Goal: Information Seeking & Learning: Learn about a topic

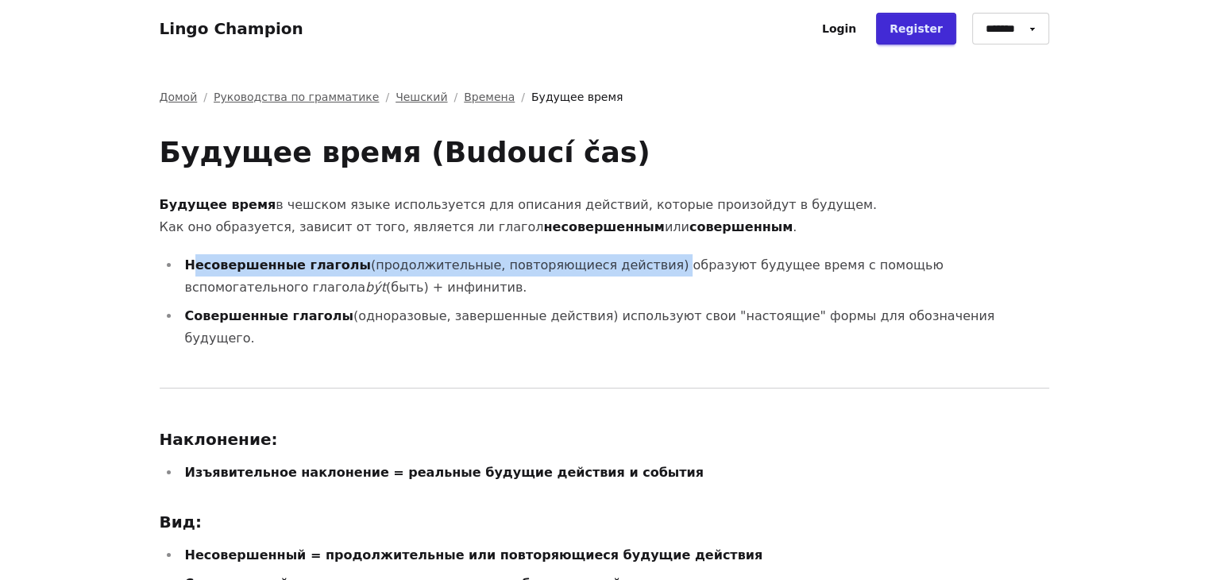
drag, startPoint x: 191, startPoint y: 264, endPoint x: 612, endPoint y: 262, distance: 421.6
click at [612, 262] on li "Несовершенные глаголы (продолжительные, повторяющиеся действия) образуют будуще…" at bounding box center [614, 276] width 869 height 44
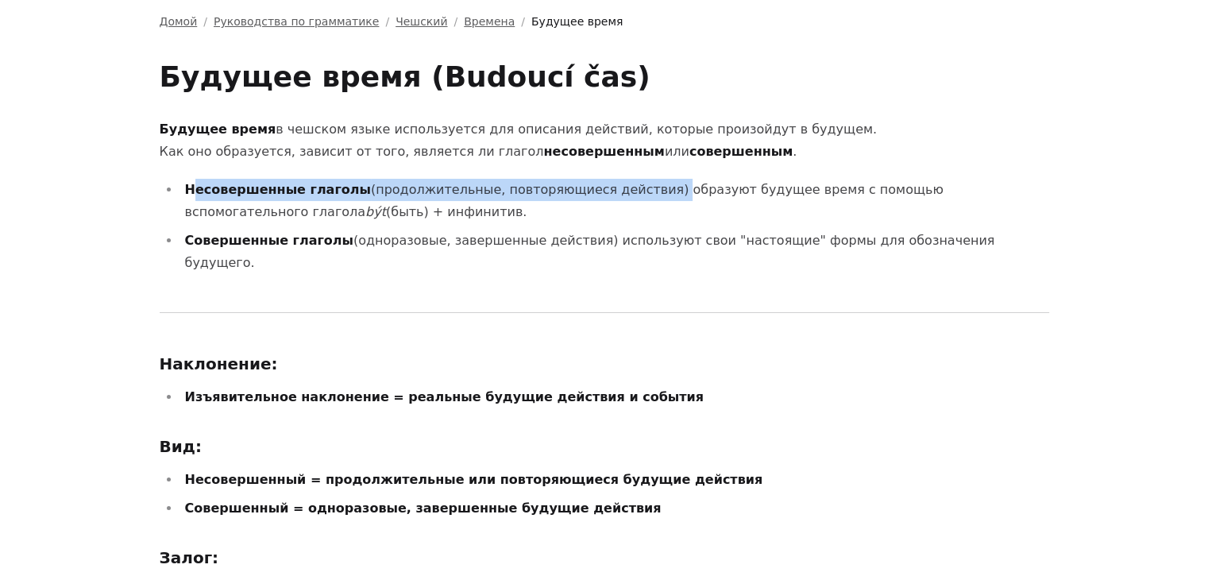
scroll to position [79, 0]
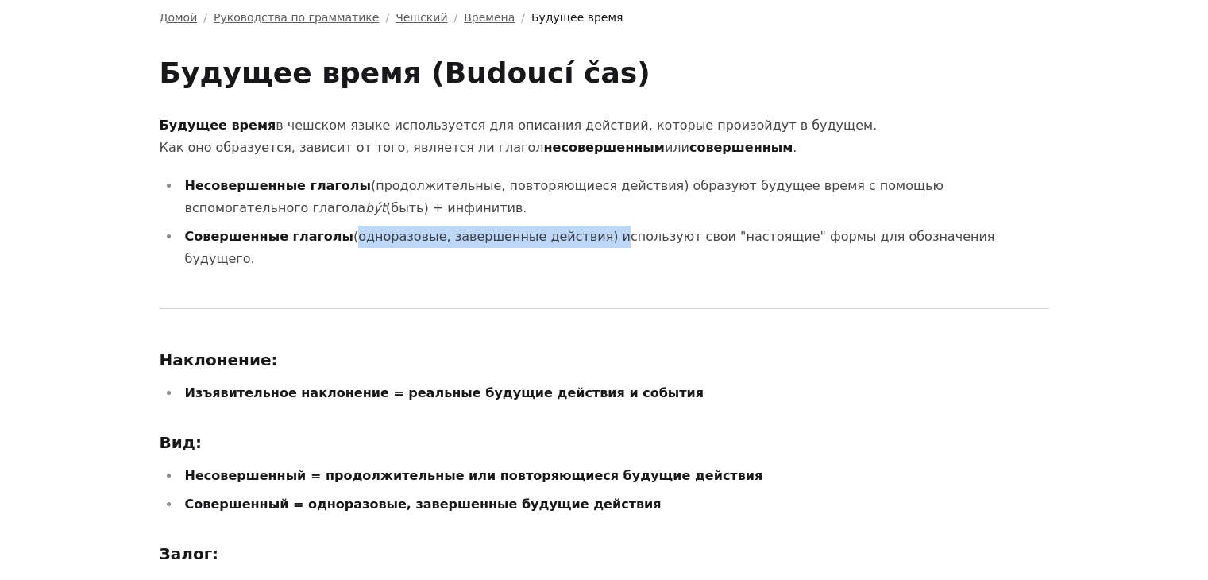
drag, startPoint x: 324, startPoint y: 243, endPoint x: 555, endPoint y: 233, distance: 231.3
click at [555, 233] on li "Совершенные глаголы (одноразовые, завершенные действия) используют свои "настоя…" at bounding box center [614, 247] width 869 height 44
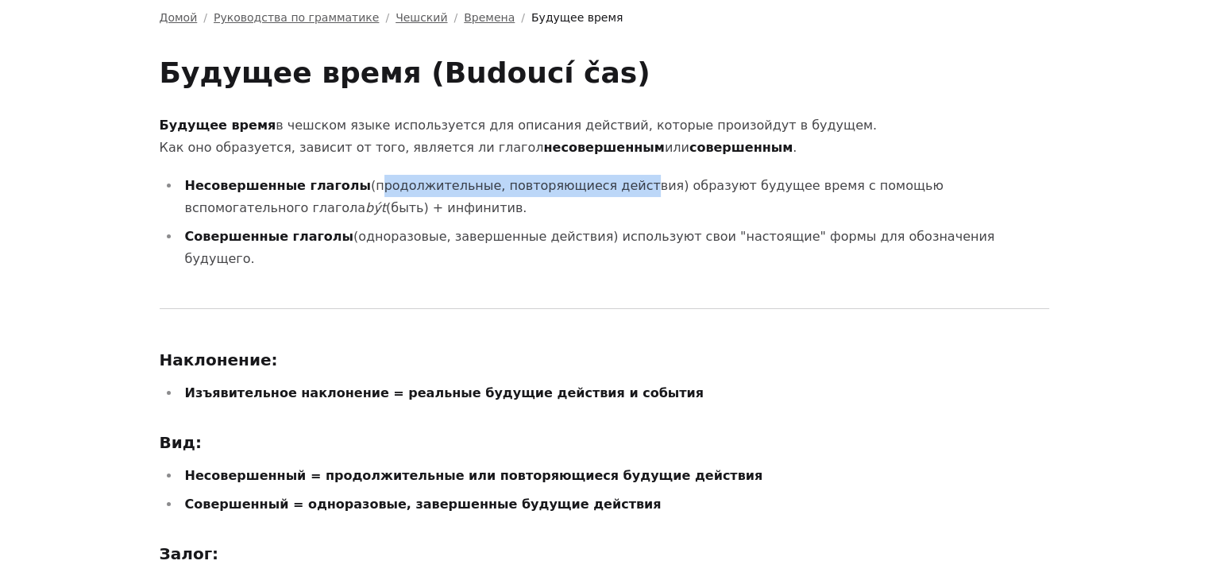
drag, startPoint x: 341, startPoint y: 182, endPoint x: 584, endPoint y: 176, distance: 243.8
click at [584, 176] on li "Несовершенные глаголы (продолжительные, повторяющиеся действия) образуют будуще…" at bounding box center [614, 197] width 869 height 44
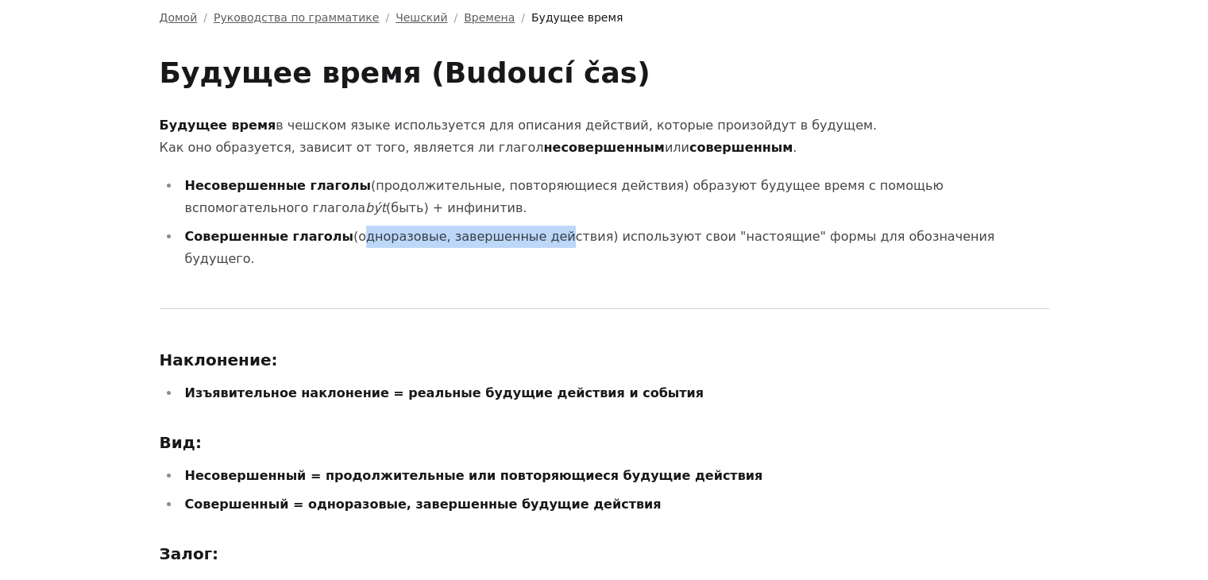
drag, startPoint x: 327, startPoint y: 237, endPoint x: 511, endPoint y: 226, distance: 184.5
click at [511, 226] on li "Совершенные глаголы (одноразовые, завершенные действия) используют свои "настоя…" at bounding box center [614, 247] width 869 height 44
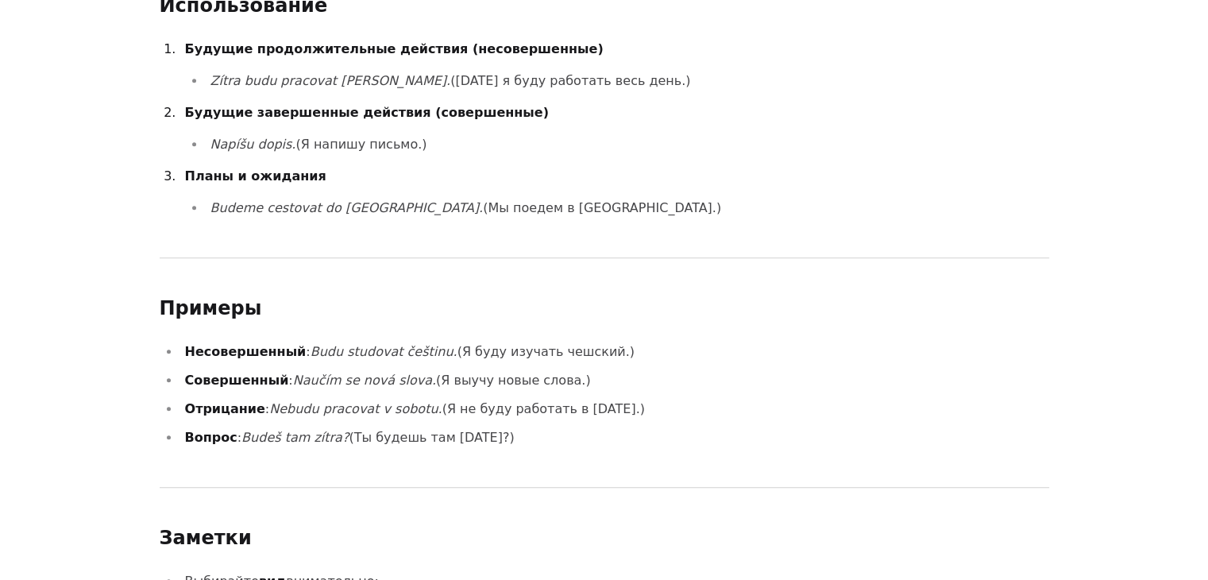
scroll to position [1509, 0]
drag, startPoint x: 292, startPoint y: 328, endPoint x: 411, endPoint y: 328, distance: 119.1
click at [411, 343] on em "Budu studovat češtinu." at bounding box center [383, 350] width 147 height 15
drag, startPoint x: 275, startPoint y: 354, endPoint x: 397, endPoint y: 356, distance: 122.3
click at [397, 368] on li "Совершенный : Naučím se nová slova. (Я выучу новые слова.)" at bounding box center [614, 379] width 869 height 22
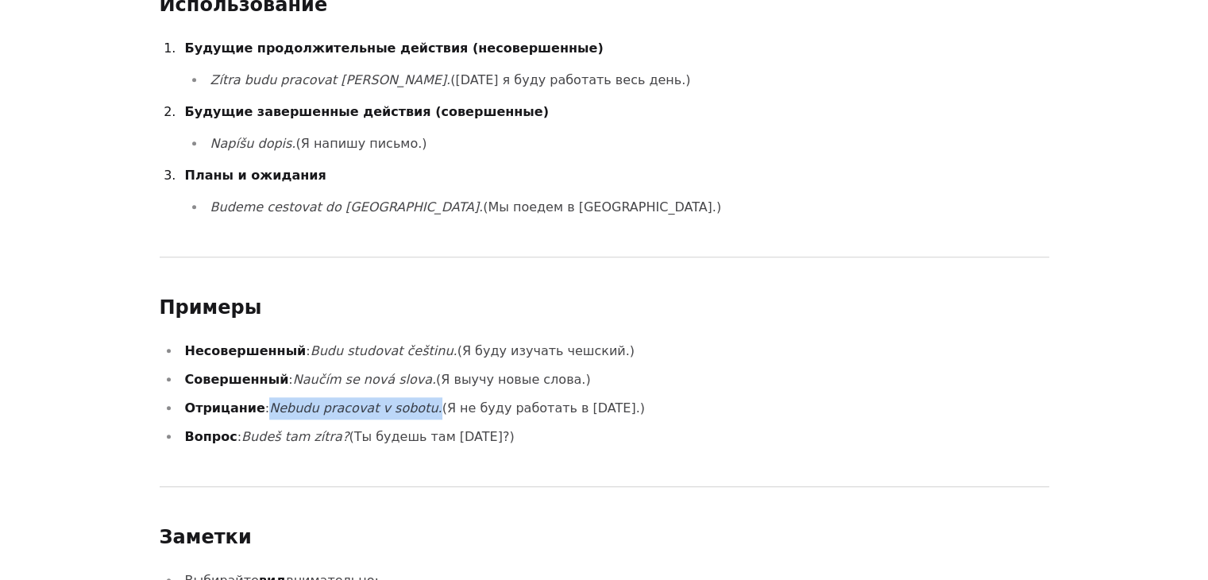
drag, startPoint x: 257, startPoint y: 385, endPoint x: 404, endPoint y: 387, distance: 146.9
click at [404, 397] on li "Отрицание : Nebudu pracovat v sobotu. (Я не буду работать в [DATE].)" at bounding box center [614, 408] width 869 height 22
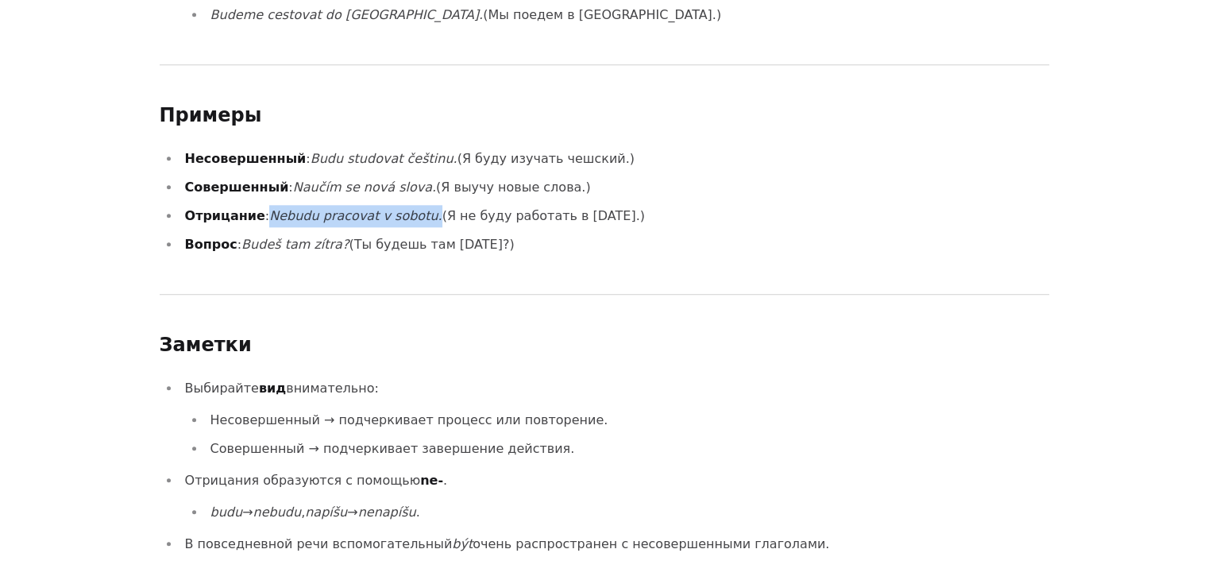
scroll to position [1747, 0]
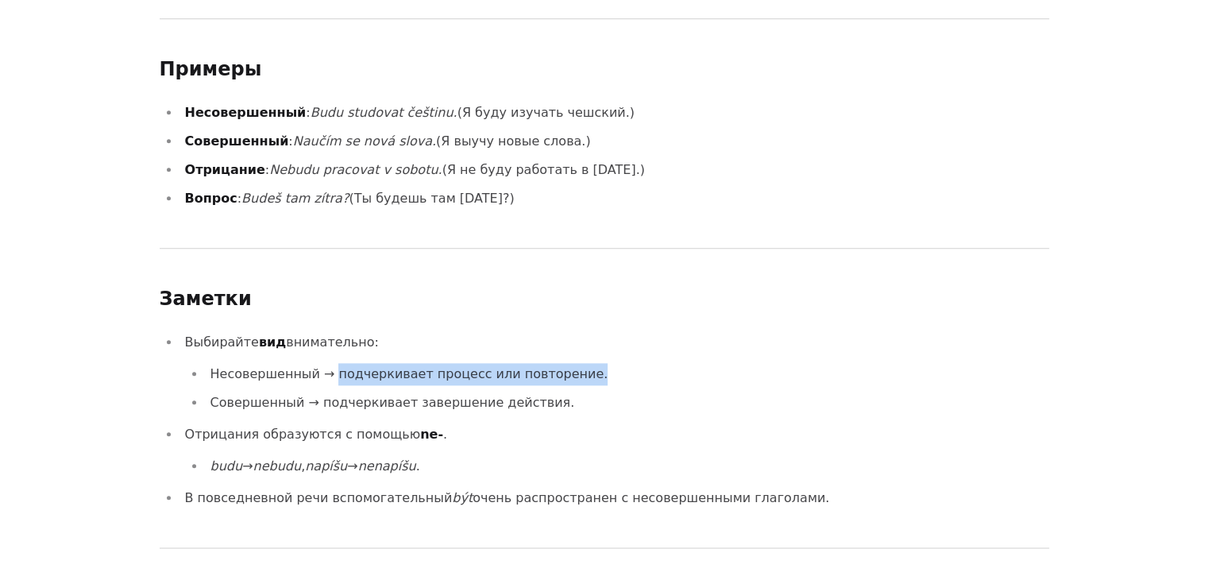
drag, startPoint x: 326, startPoint y: 349, endPoint x: 560, endPoint y: 344, distance: 233.5
click at [560, 363] on li "Несовершенный → подчеркивает процесс или повторение." at bounding box center [627, 374] width 843 height 22
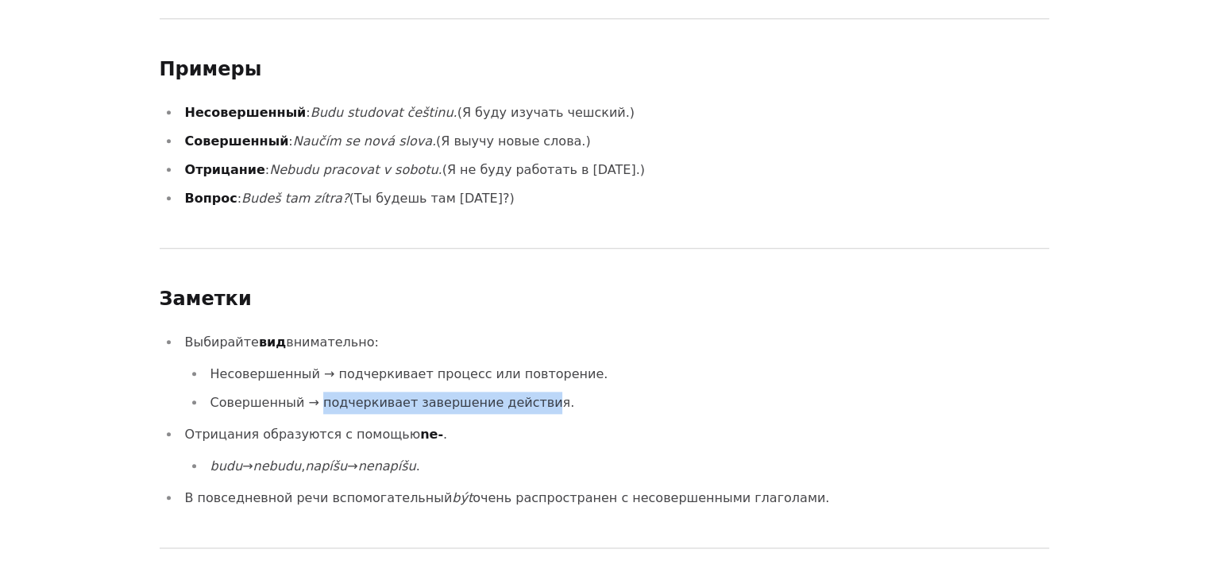
drag, startPoint x: 314, startPoint y: 376, endPoint x: 518, endPoint y: 368, distance: 203.4
click at [518, 391] on li "Совершенный → подчеркивает завершение действия." at bounding box center [627, 402] width 843 height 22
